Goal: Task Accomplishment & Management: Complete application form

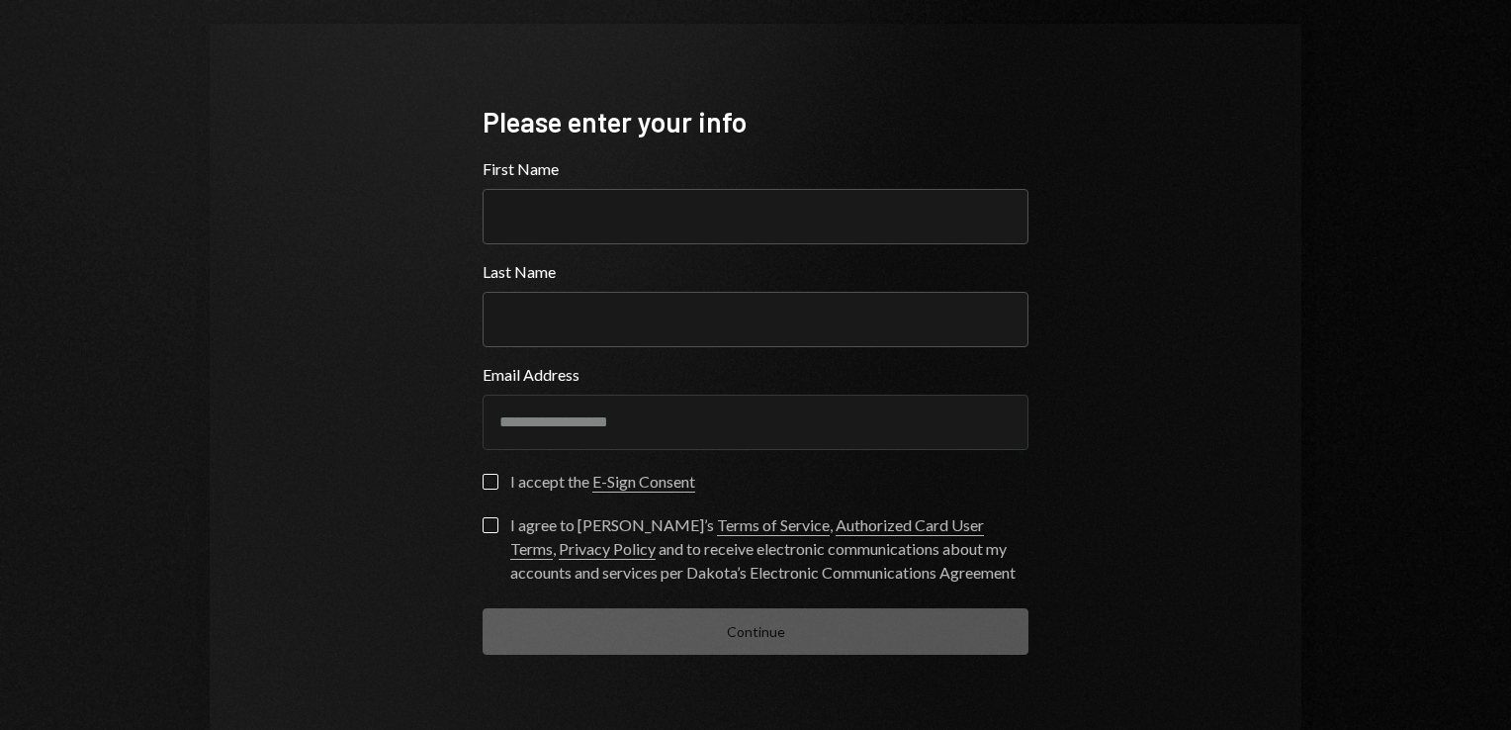
scroll to position [115, 0]
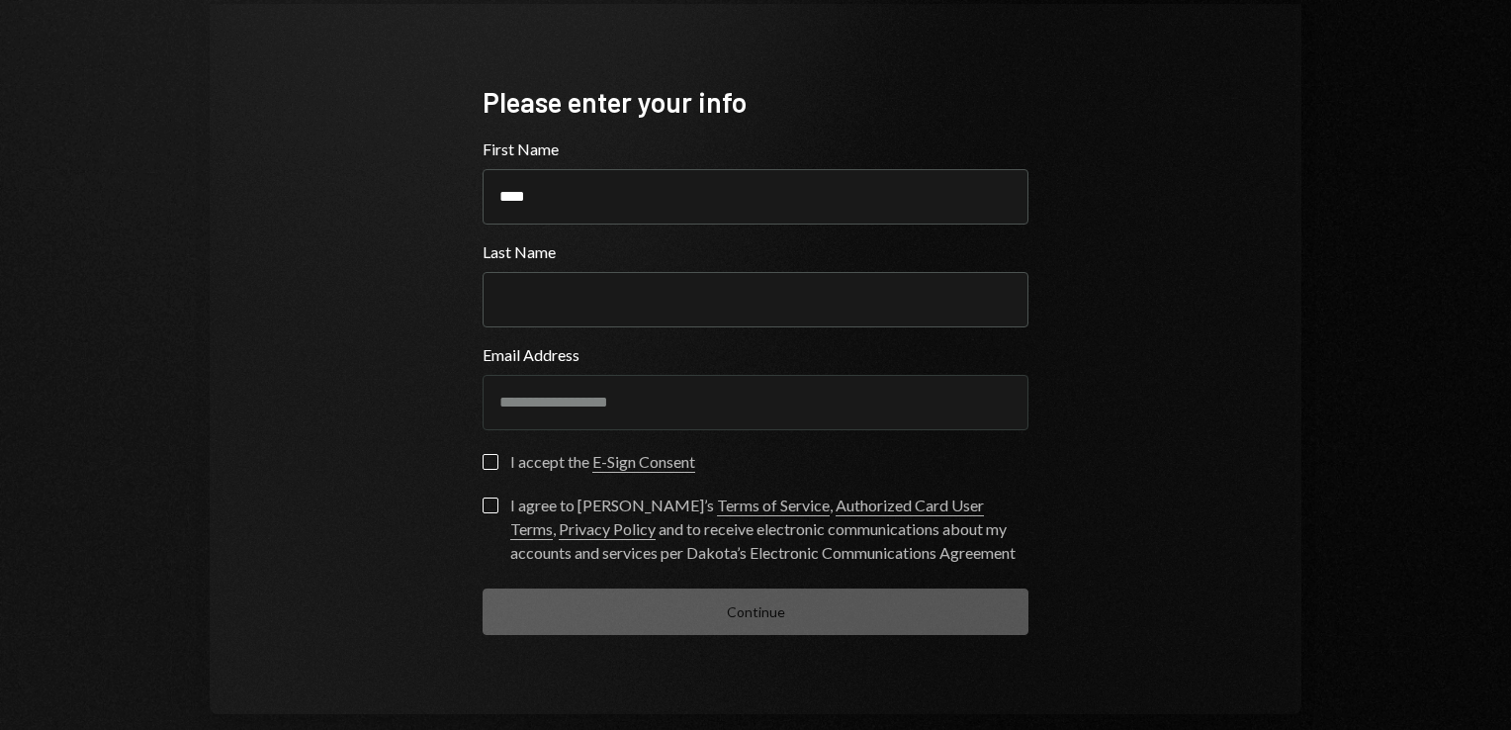
type input "****"
type input "*******"
click at [482, 460] on button "I accept the E-Sign Consent" at bounding box center [490, 462] width 16 height 16
click at [491, 503] on button "I agree to [PERSON_NAME]’s Terms of Service , Authorized Card User Terms , Priv…" at bounding box center [490, 505] width 16 height 16
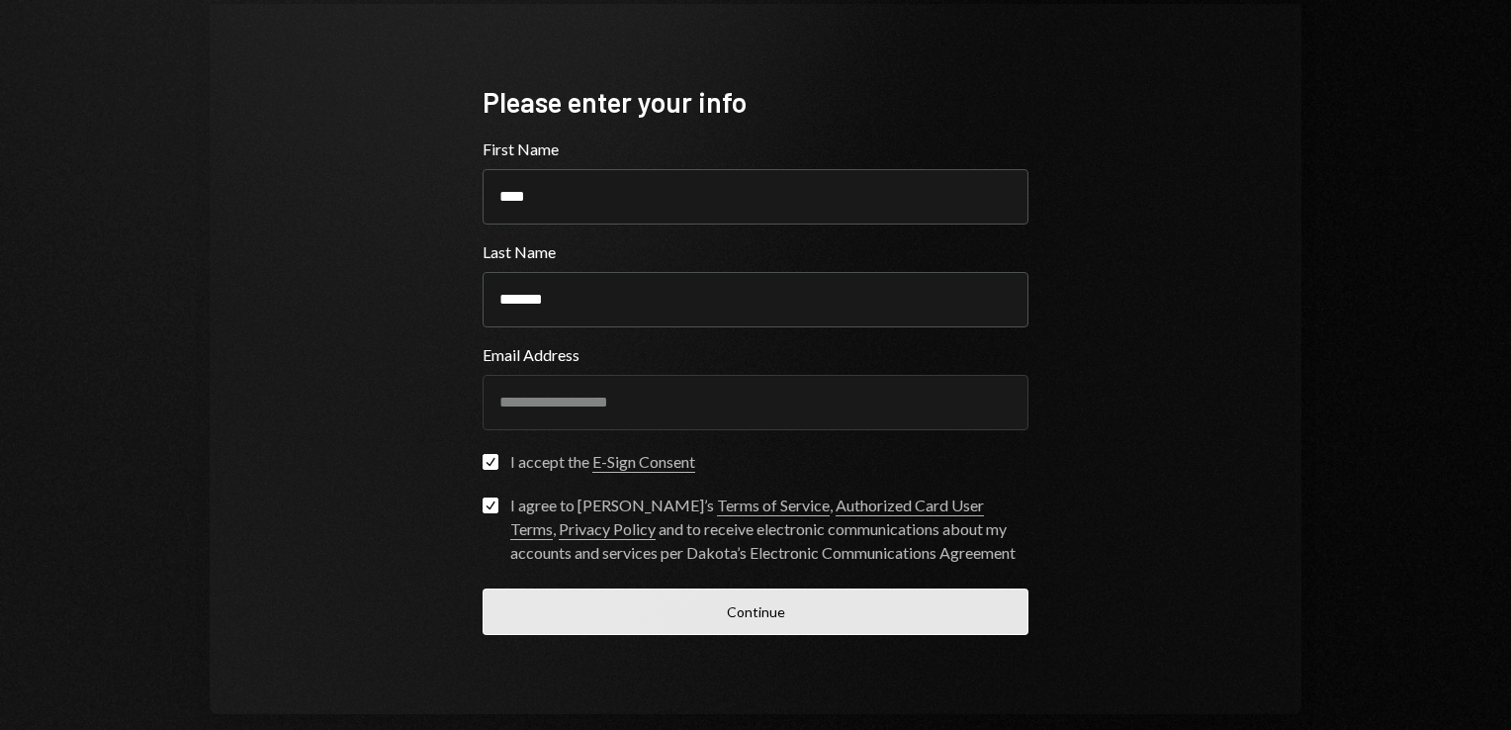
click at [662, 601] on button "Continue" at bounding box center [755, 611] width 546 height 46
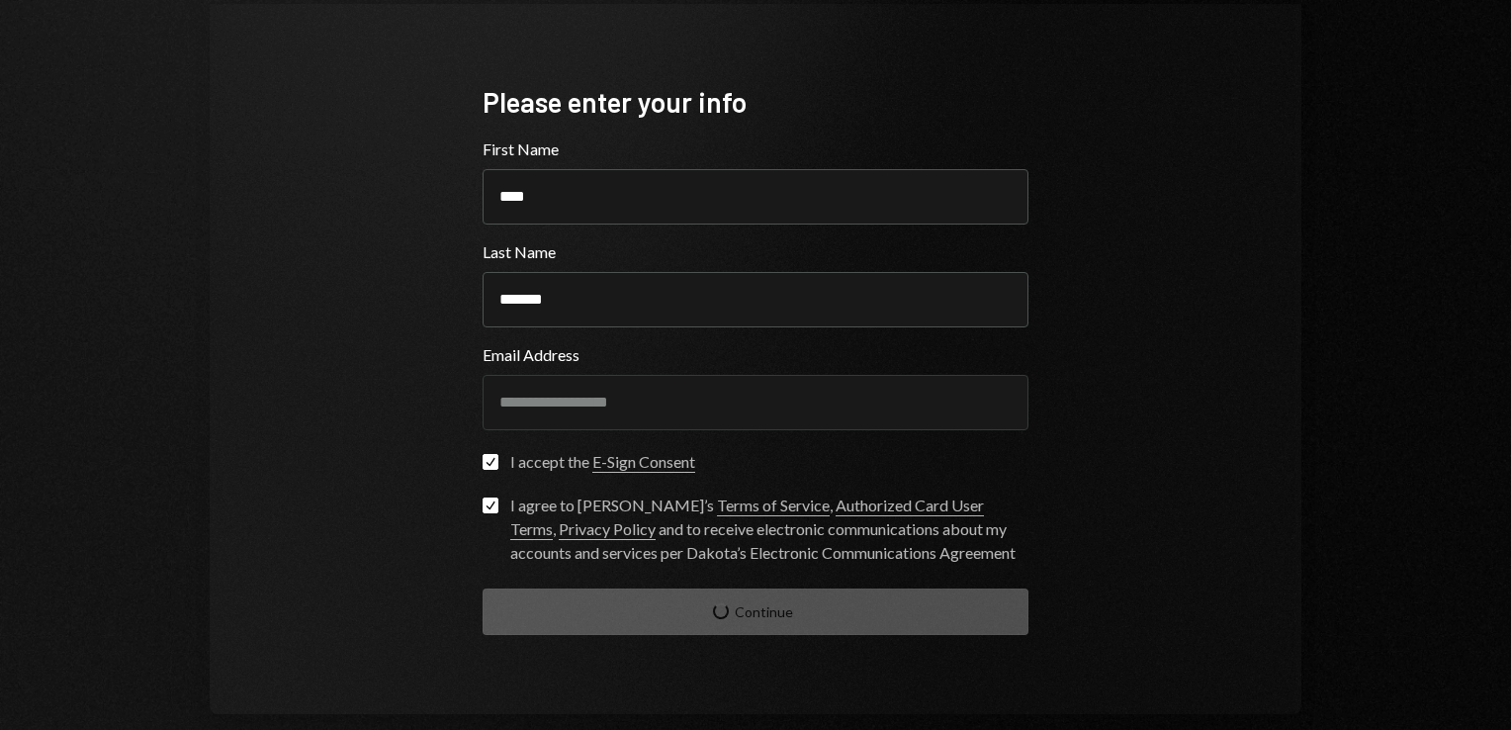
scroll to position [20, 0]
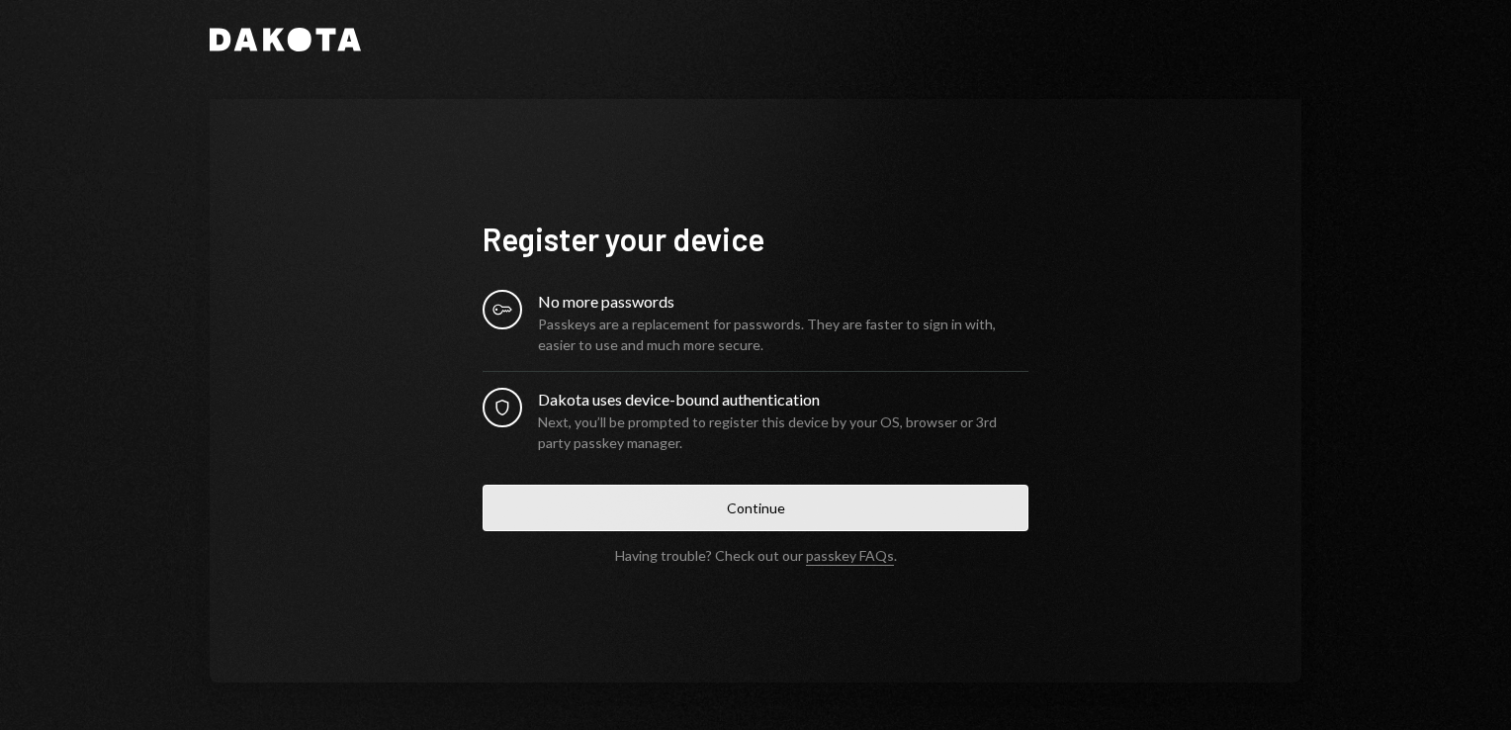
click at [784, 524] on button "Continue" at bounding box center [755, 507] width 546 height 46
click at [788, 492] on button "Continue" at bounding box center [755, 507] width 546 height 46
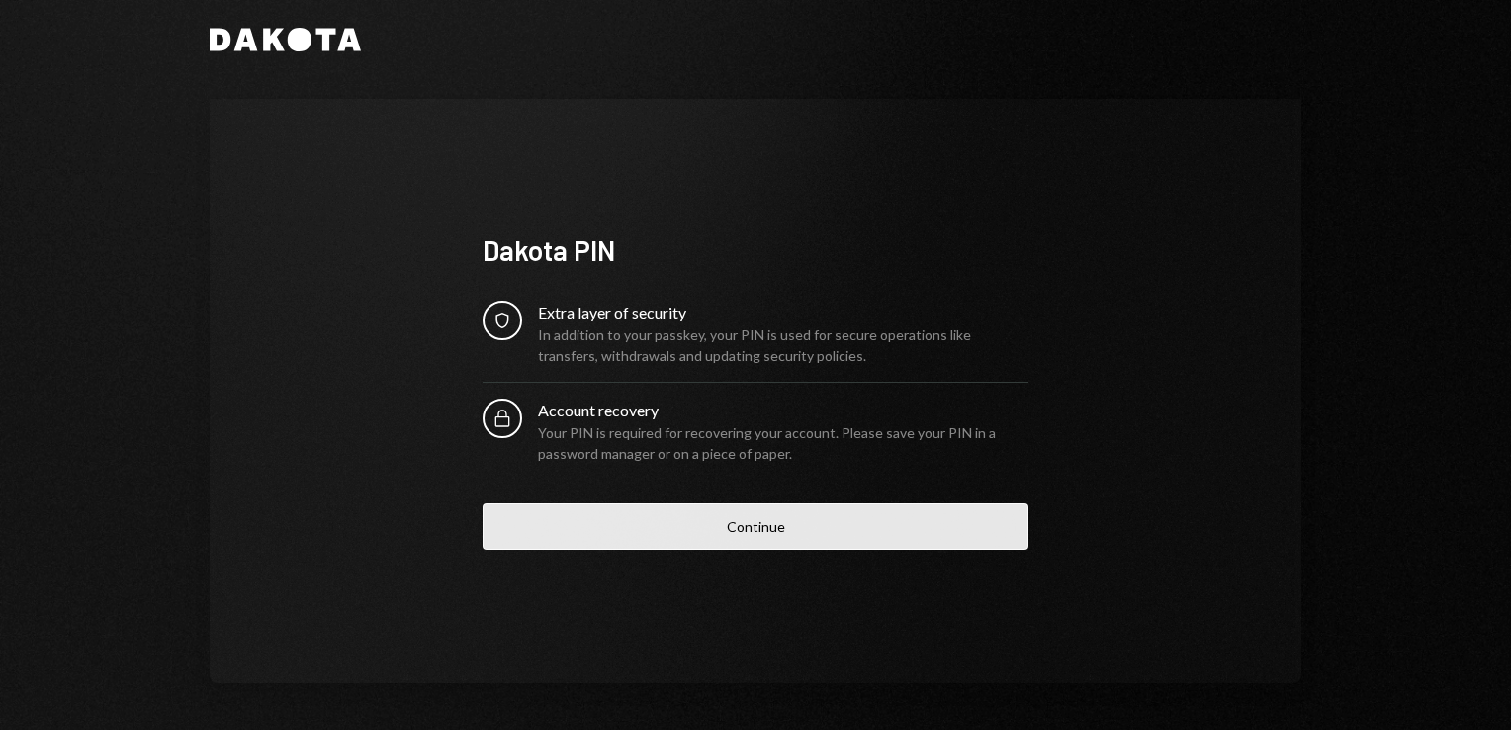
click at [773, 522] on button "Continue" at bounding box center [755, 526] width 546 height 46
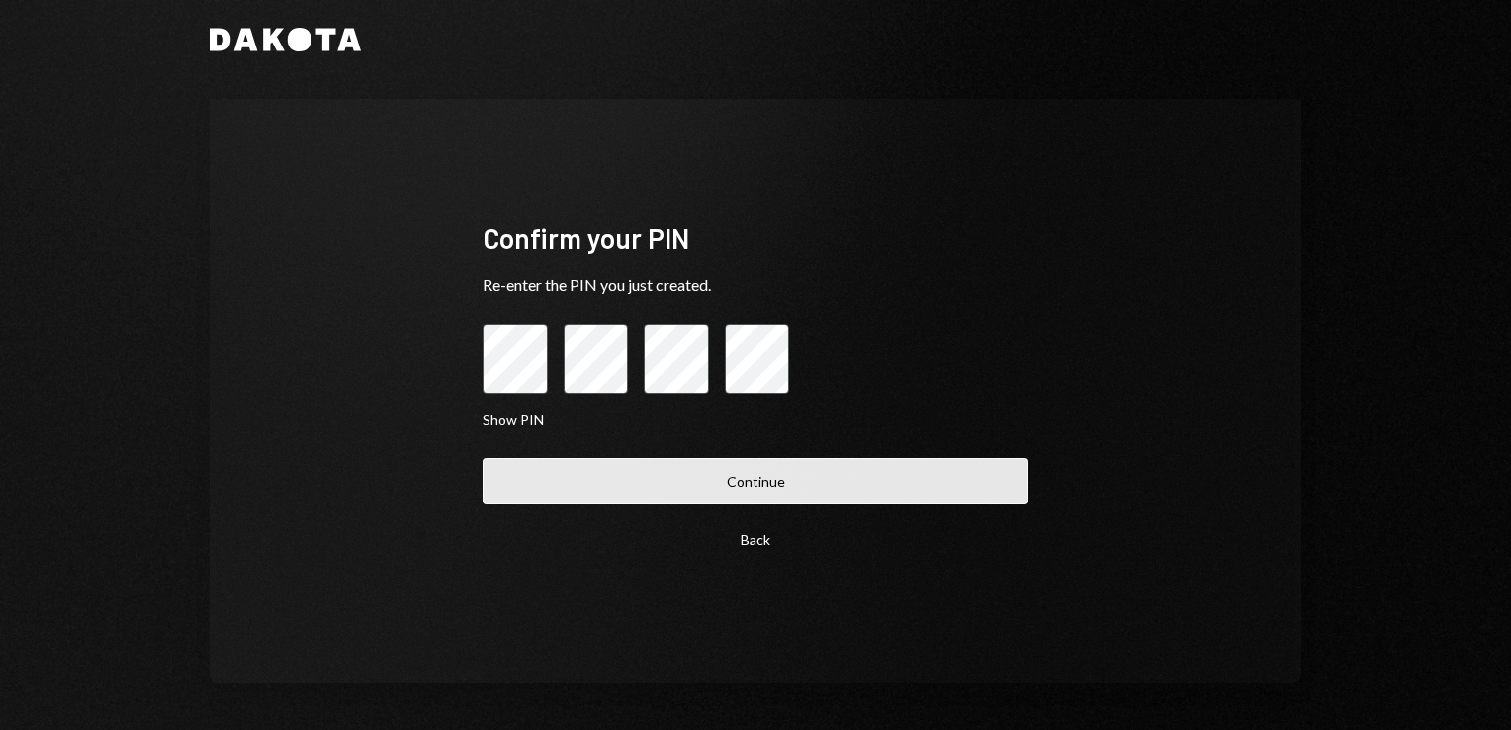
click at [756, 489] on button "Continue" at bounding box center [755, 481] width 546 height 46
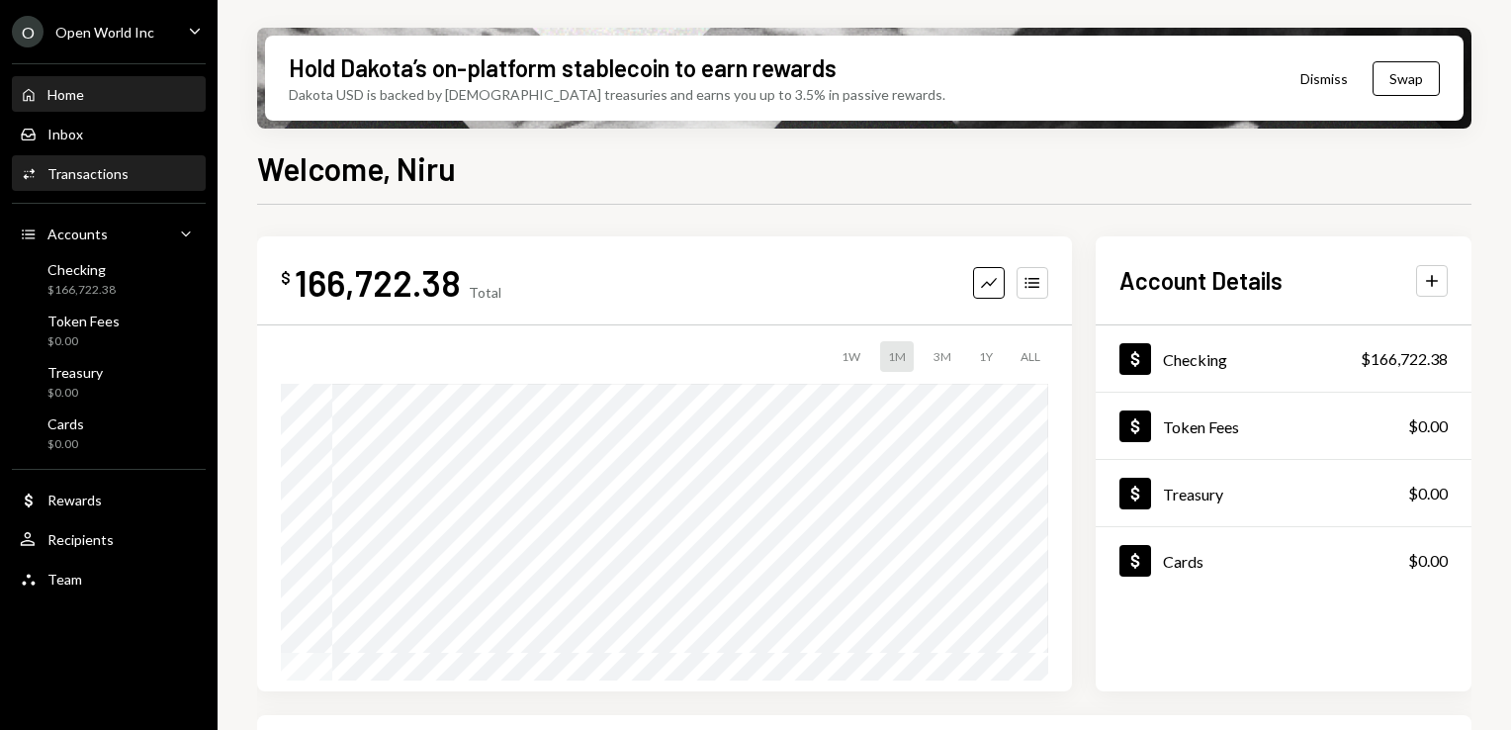
click at [155, 165] on div "Activities Transactions" at bounding box center [109, 174] width 178 height 18
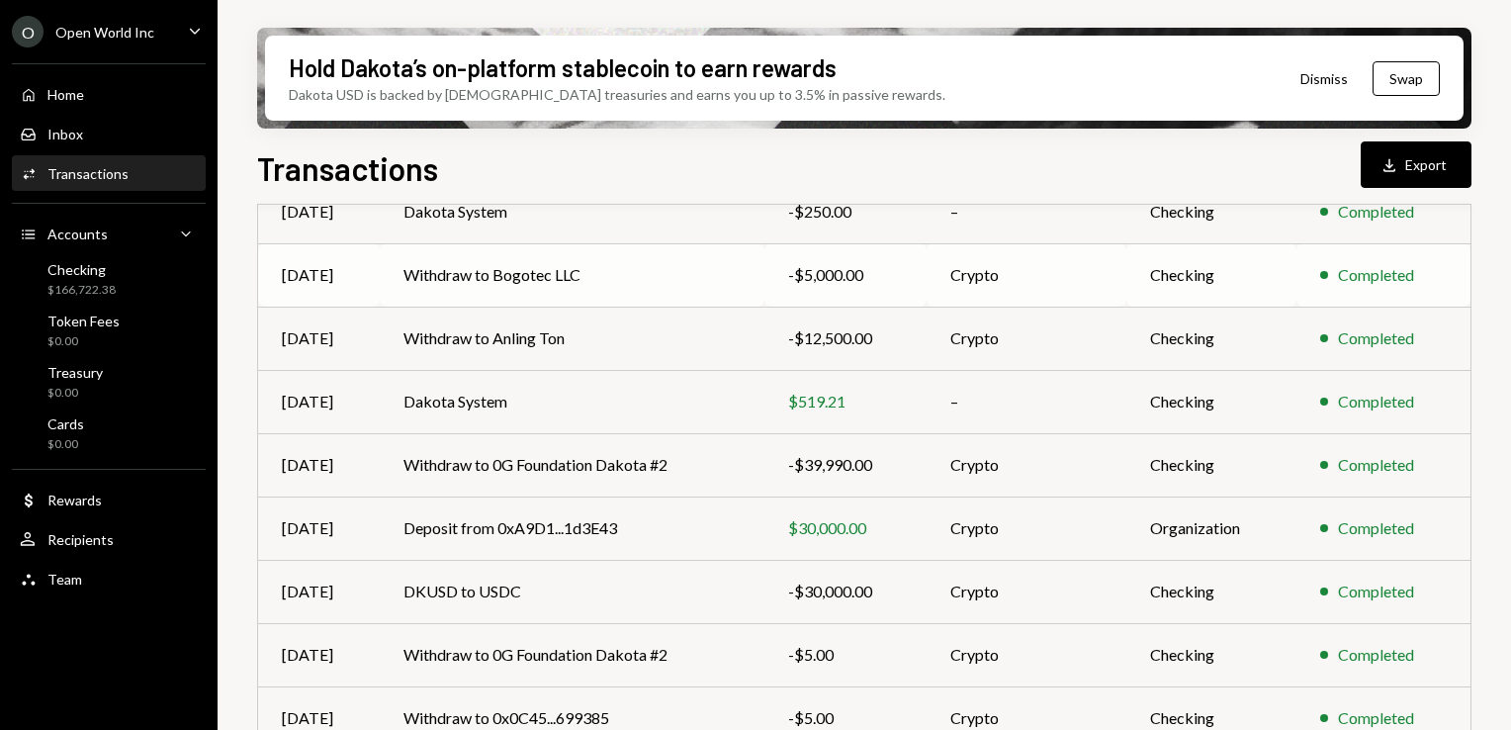
scroll to position [395, 0]
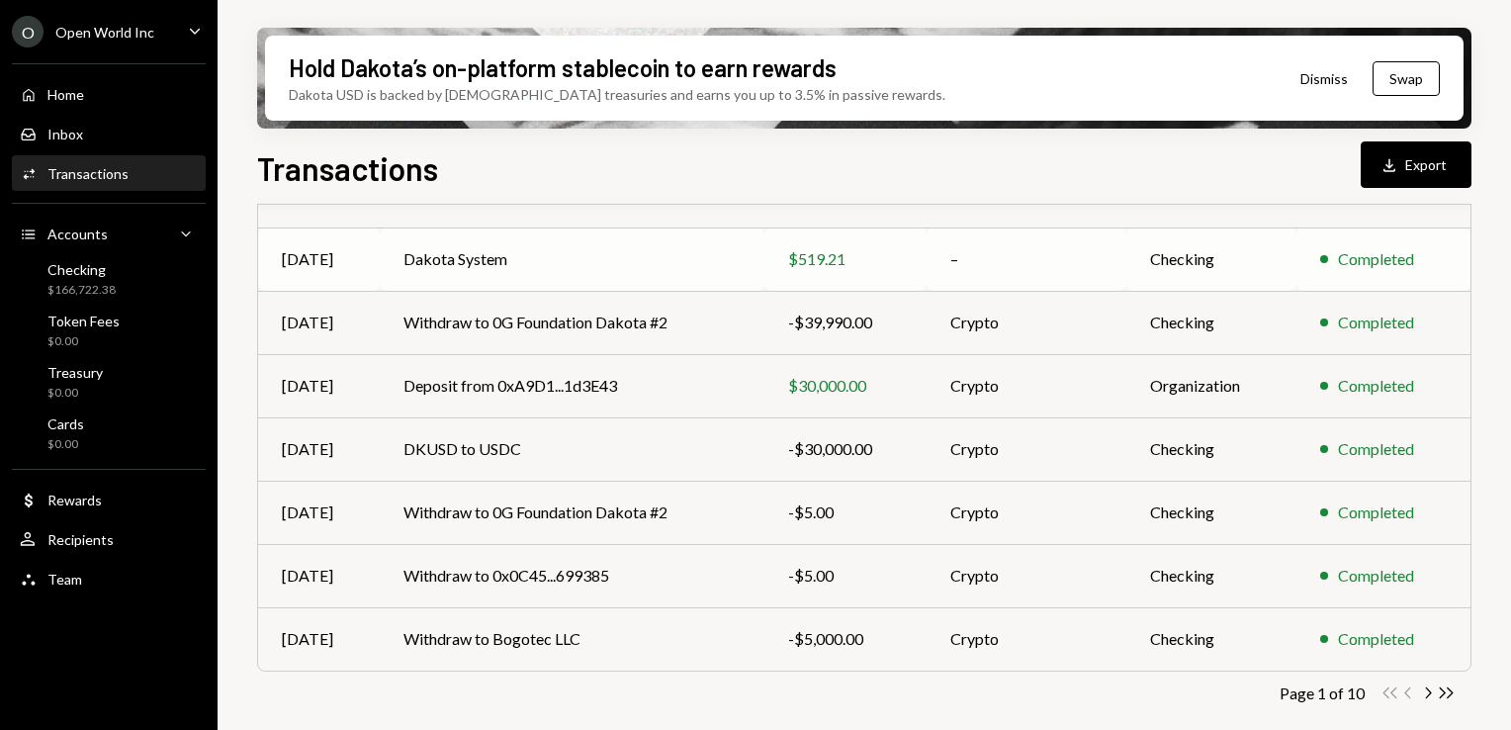
click at [466, 262] on td "Dakota System" at bounding box center [572, 258] width 385 height 63
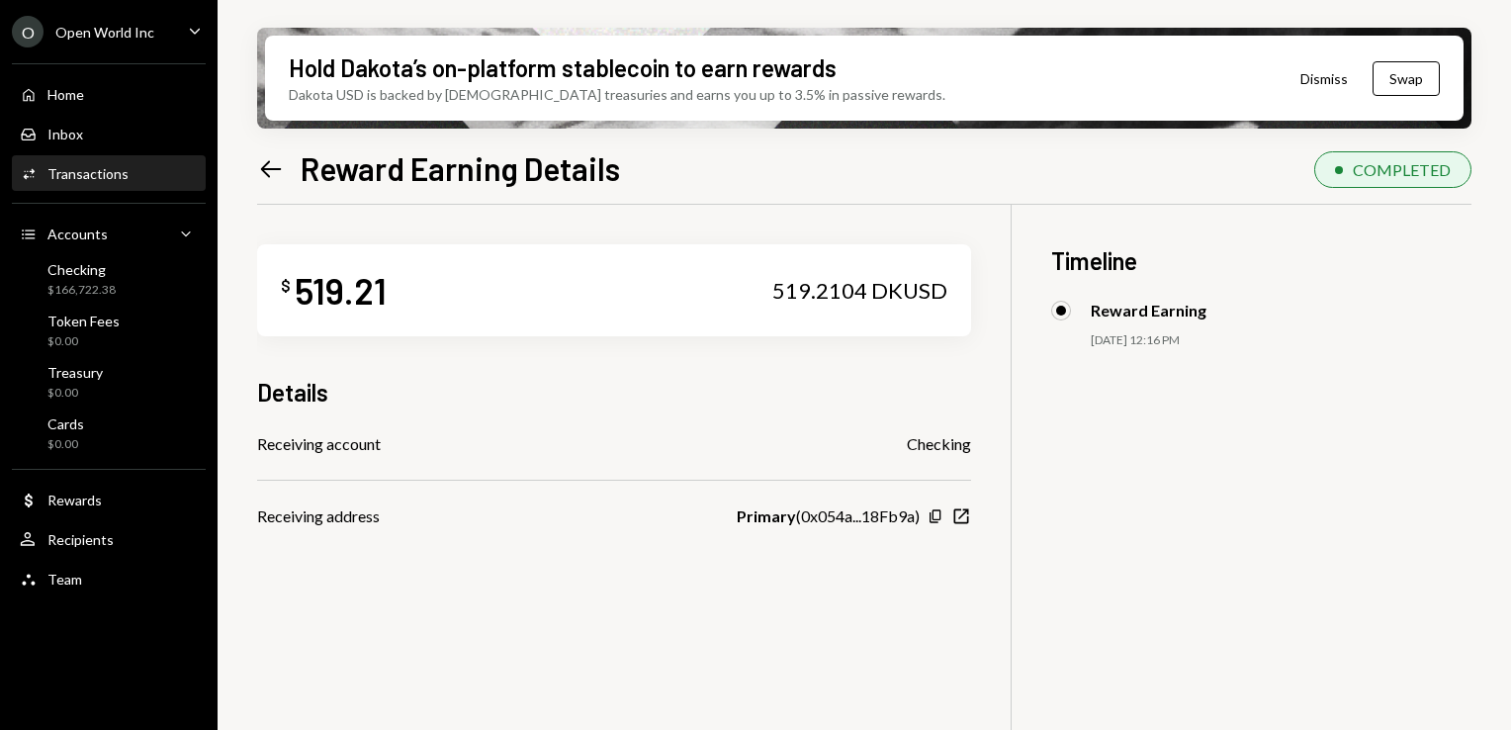
click at [274, 172] on icon "Left Arrow" at bounding box center [271, 169] width 28 height 28
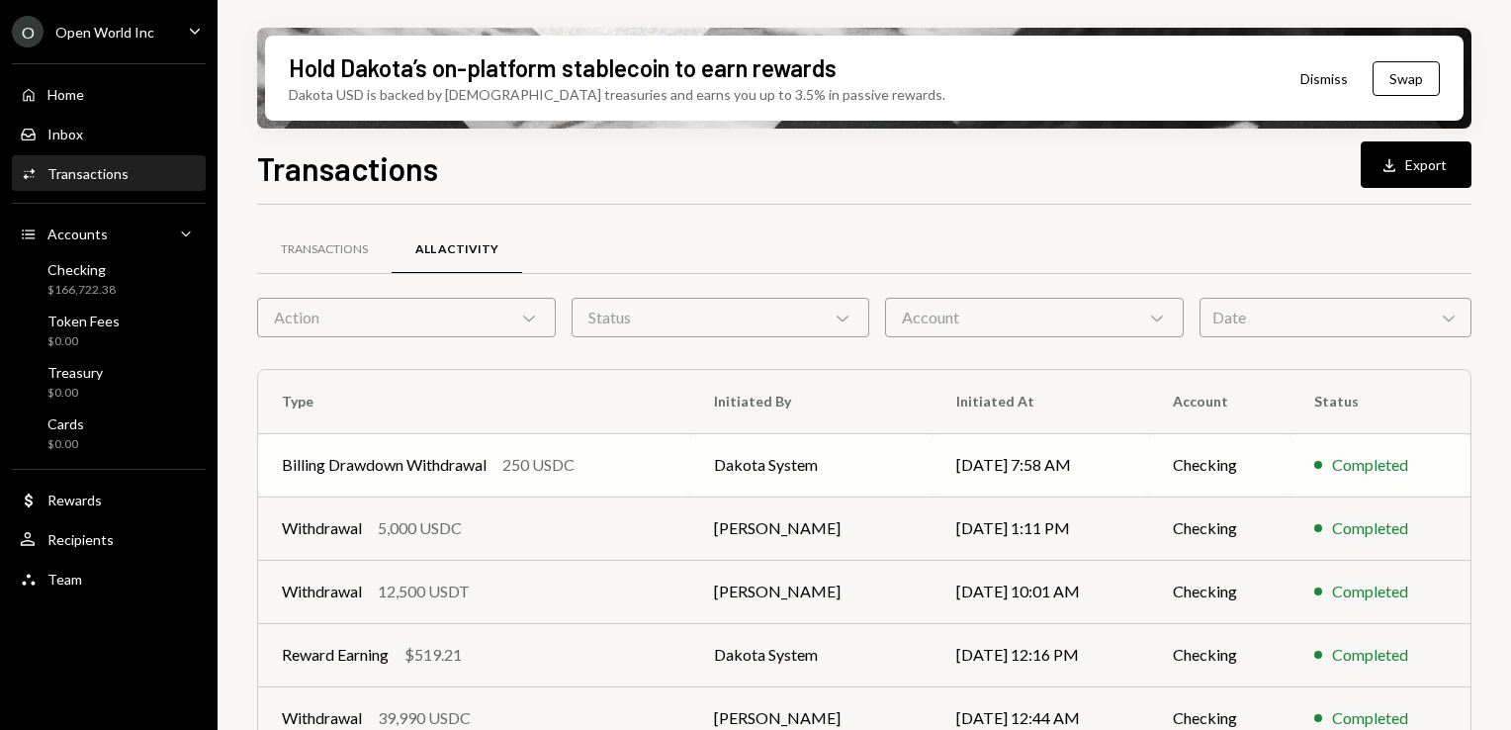
click at [606, 465] on div "Billing Drawdown Withdrawal 250 USDC" at bounding box center [474, 465] width 385 height 24
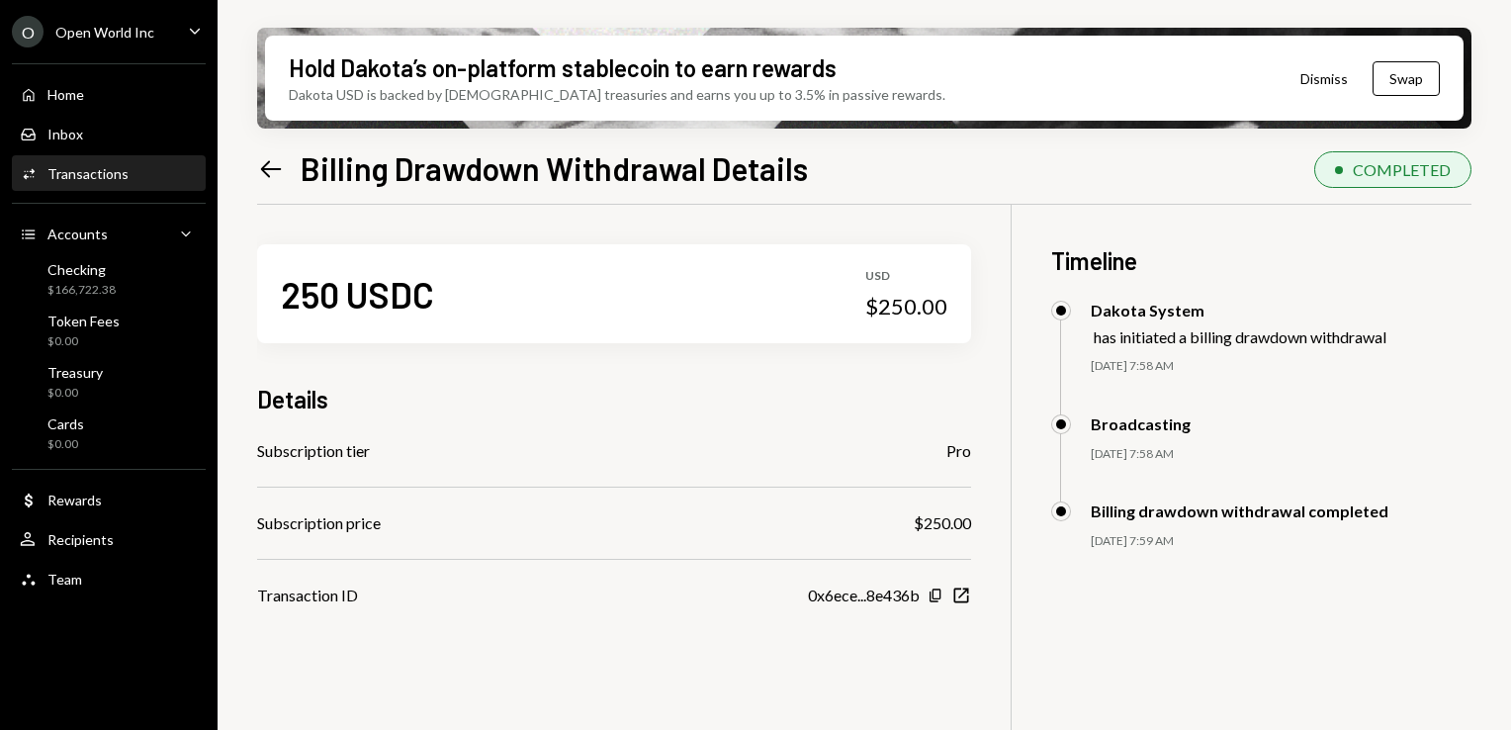
click at [276, 177] on icon "Left Arrow" at bounding box center [271, 169] width 28 height 28
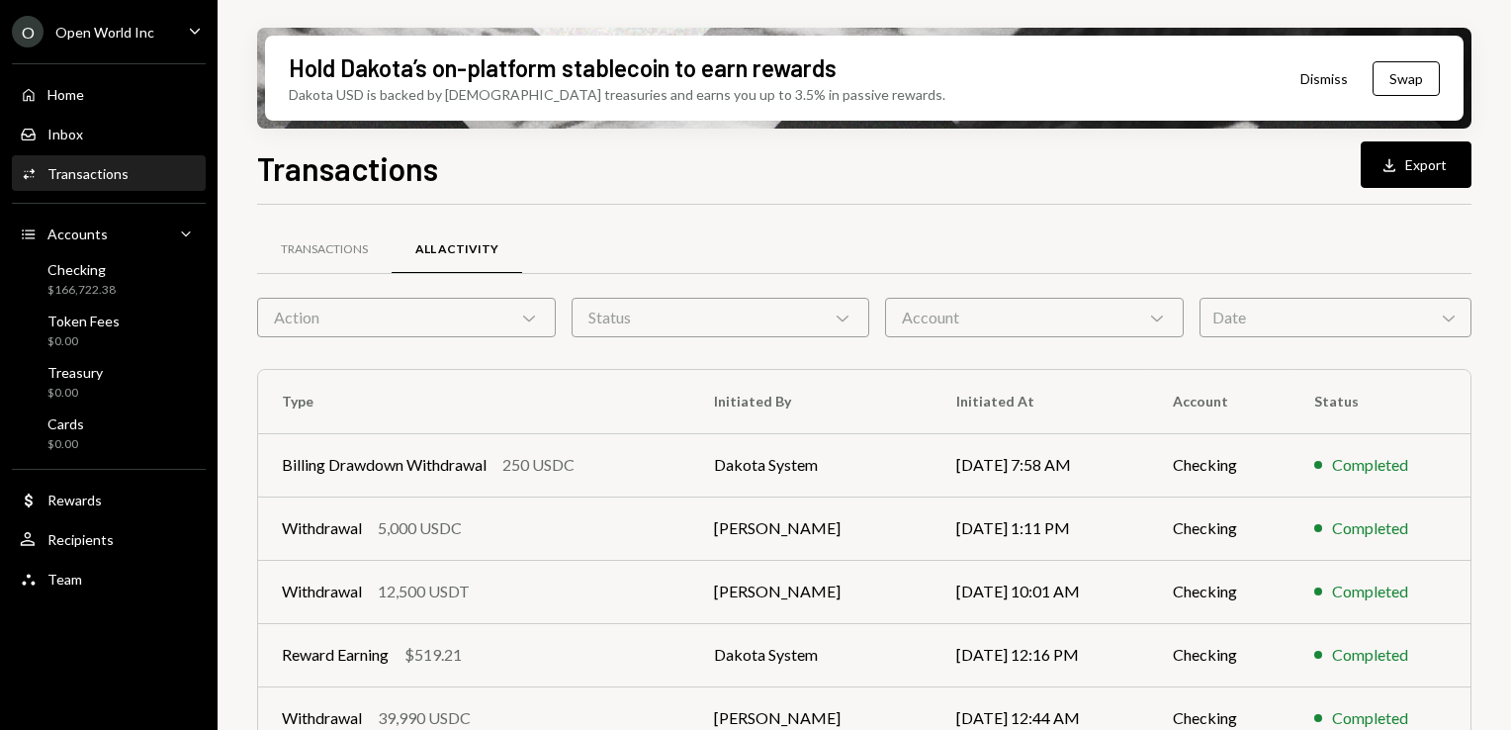
click at [1316, 75] on button "Dismiss" at bounding box center [1323, 78] width 97 height 46
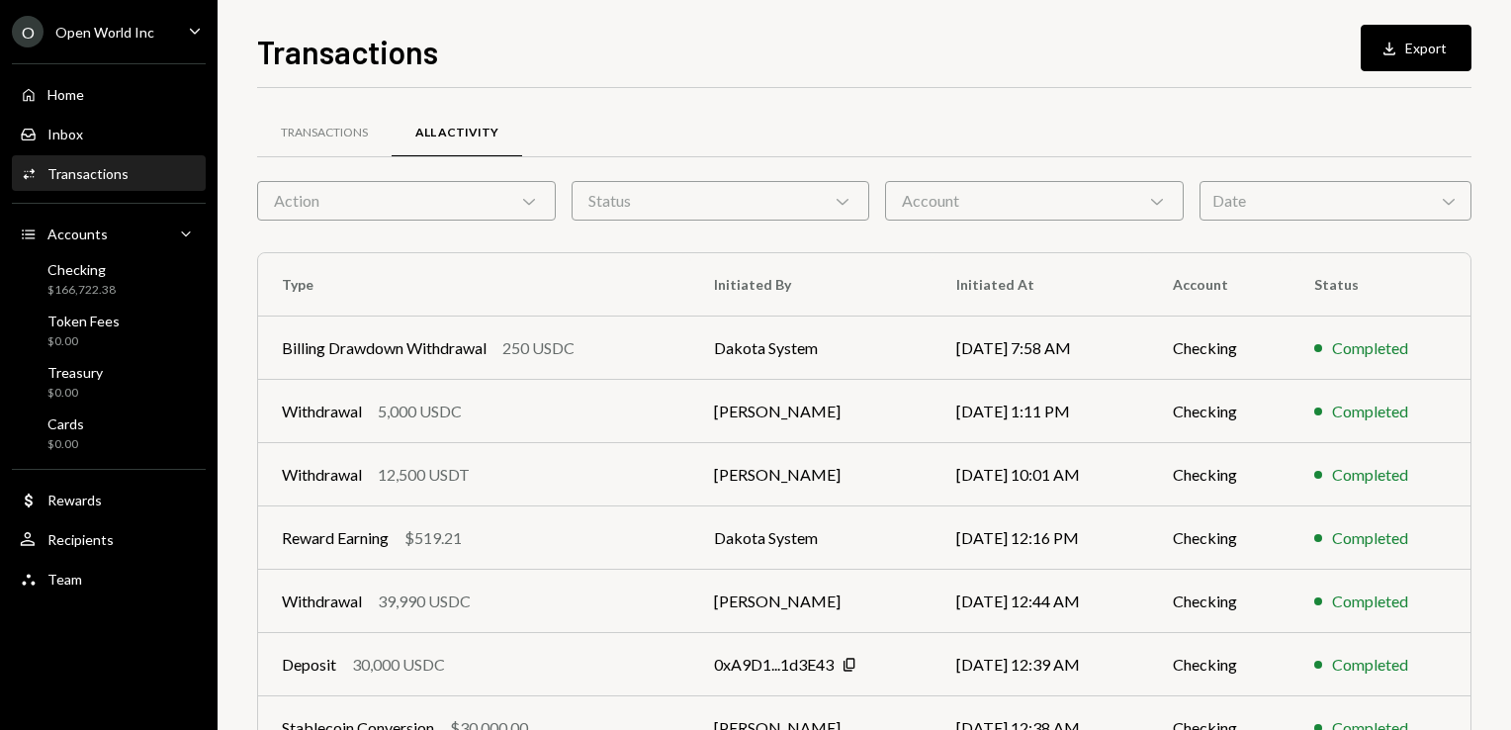
click at [187, 31] on icon "Caret Down" at bounding box center [195, 31] width 22 height 22
click at [527, 98] on div "Transactions All Activity Action Chevron Down Status Chevron Down Account Chevr…" at bounding box center [864, 560] width 1214 height 944
click at [71, 95] on div "Home" at bounding box center [65, 94] width 37 height 17
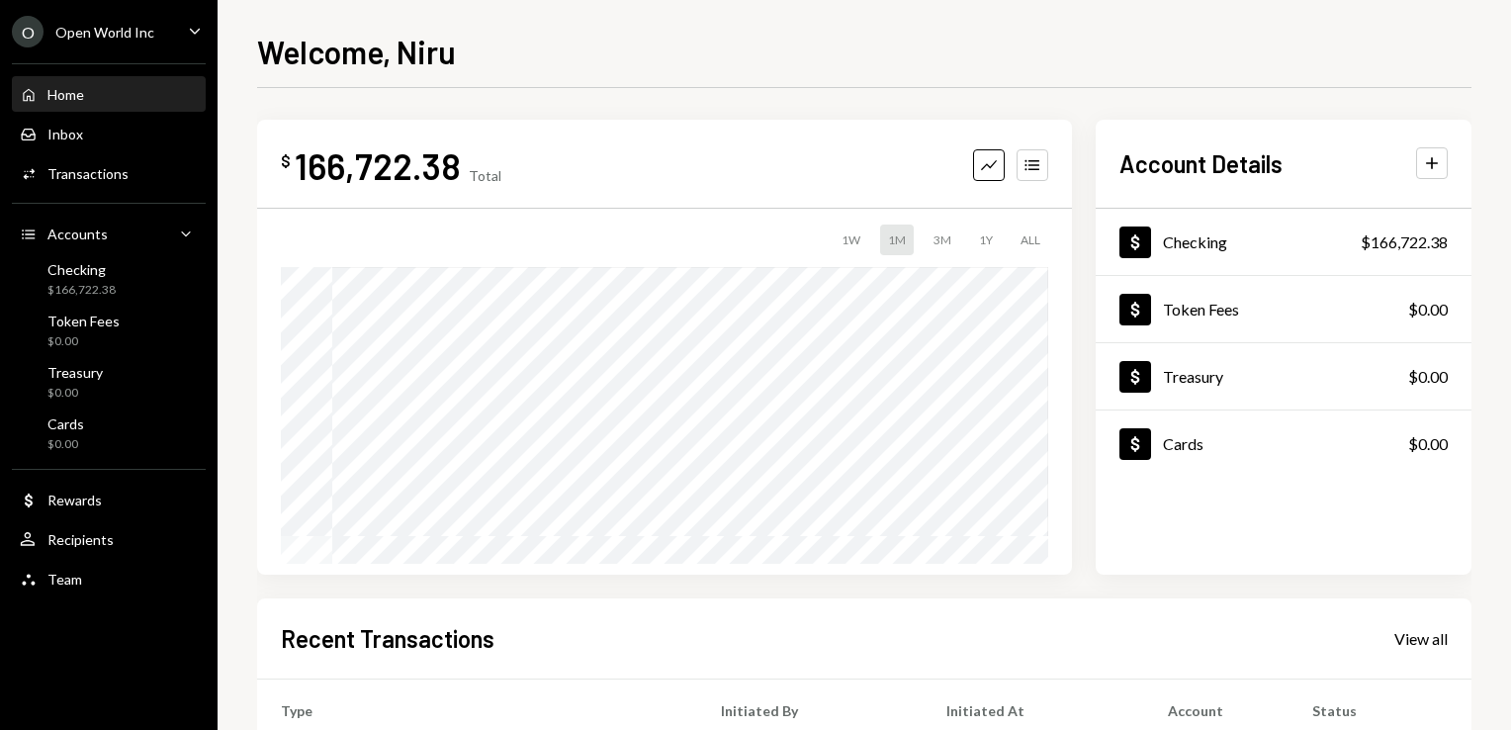
click at [167, 38] on div "O Open World Inc Caret Down" at bounding box center [109, 32] width 218 height 32
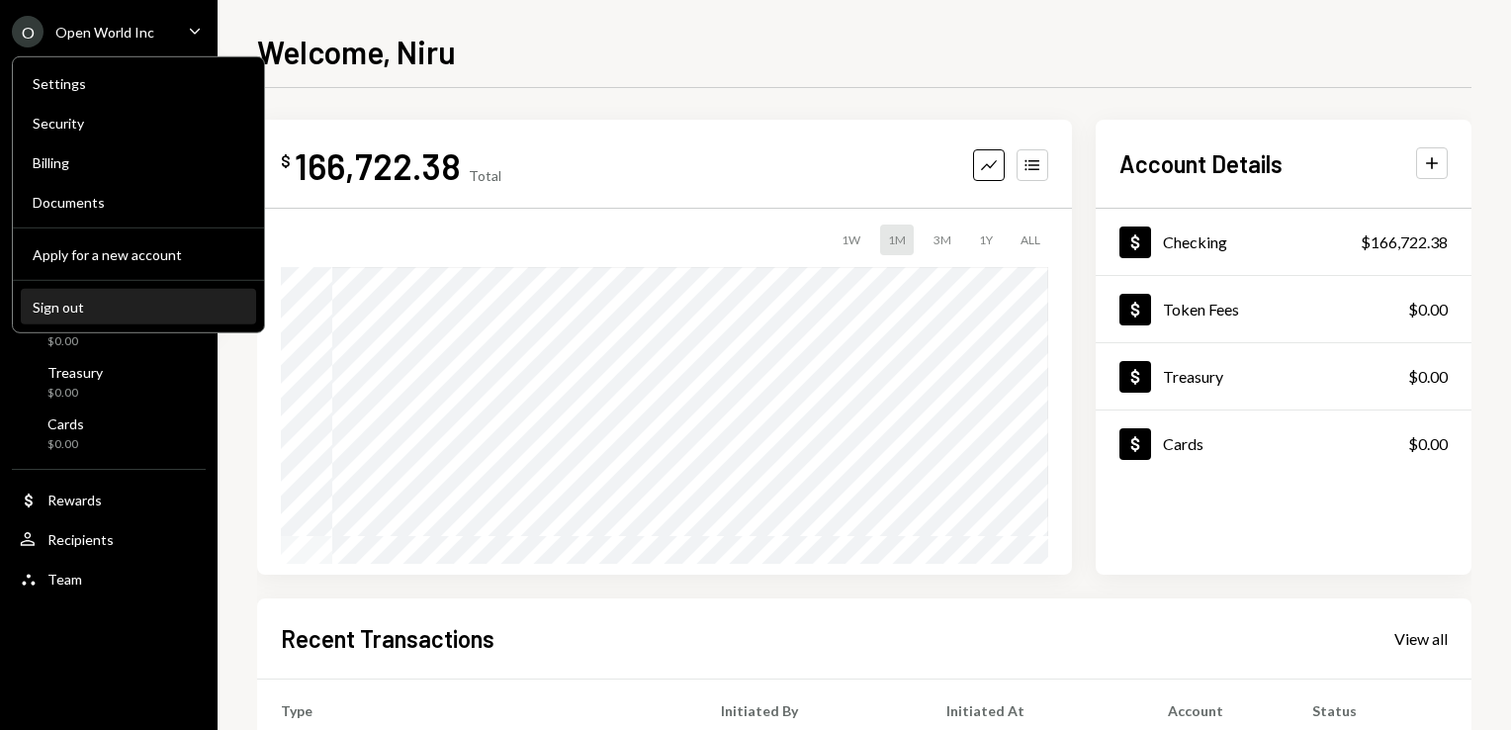
click at [67, 292] on button "Sign out" at bounding box center [138, 308] width 235 height 36
